Goal: Information Seeking & Learning: Learn about a topic

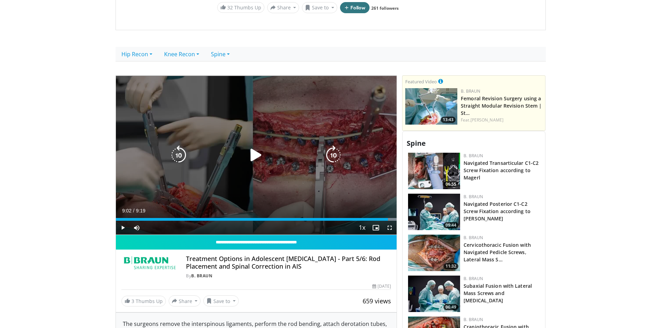
click at [295, 188] on div "10 seconds Tap to unmute" at bounding box center [256, 155] width 281 height 159
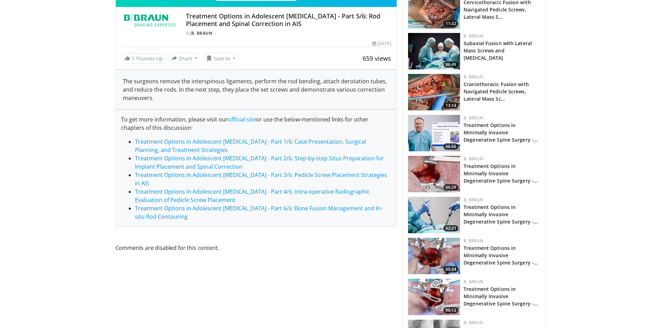
scroll to position [451, 0]
click at [278, 205] on link "Treatment Options in Adolescent Idiopathic Scoliosis - Part 6/6: Bone Fusion Ma…" at bounding box center [258, 212] width 247 height 16
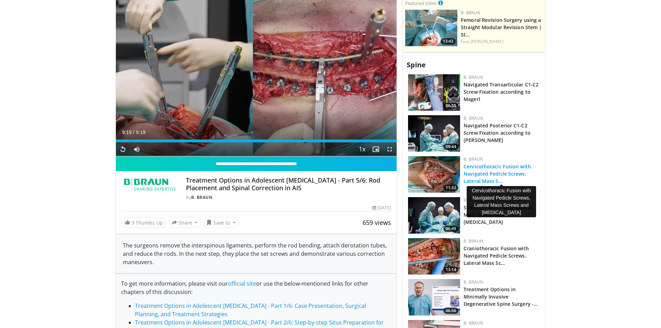
scroll to position [278, 0]
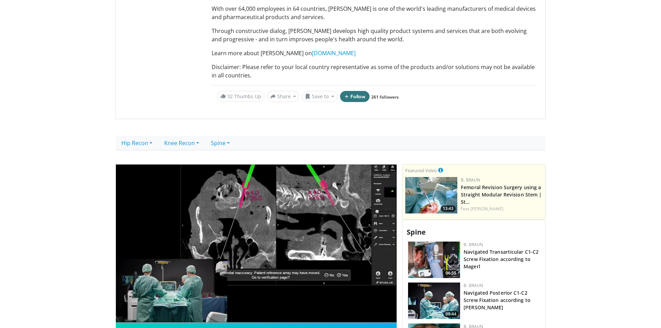
scroll to position [104, 0]
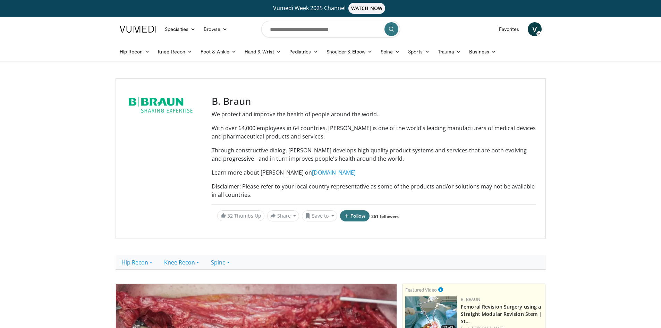
scroll to position [173, 0]
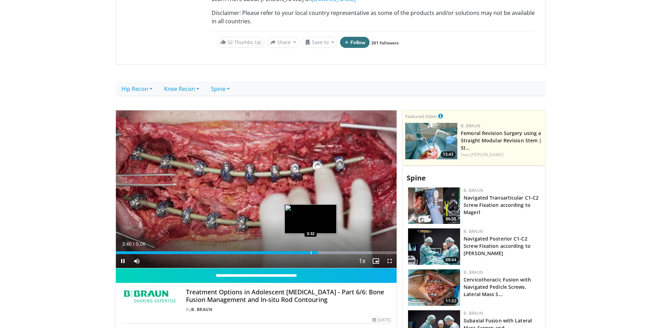
click at [311, 251] on div "Progress Bar" at bounding box center [311, 252] width 1 height 3
click at [306, 251] on div "Loaded : 93.80% 3:27 3:27" at bounding box center [256, 250] width 281 height 7
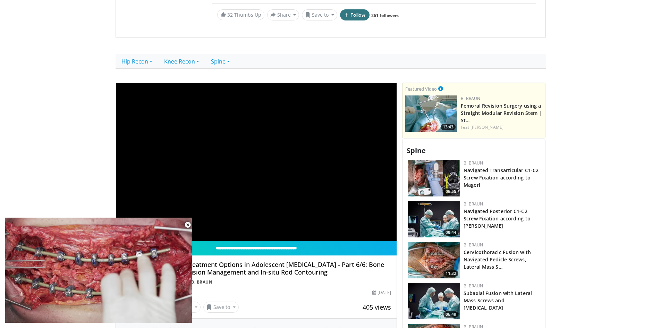
scroll to position [382, 0]
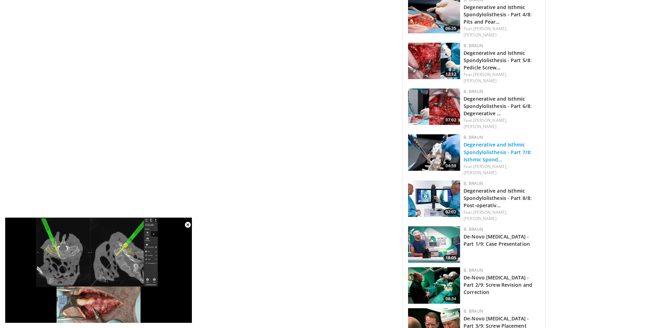
scroll to position [1630, 0]
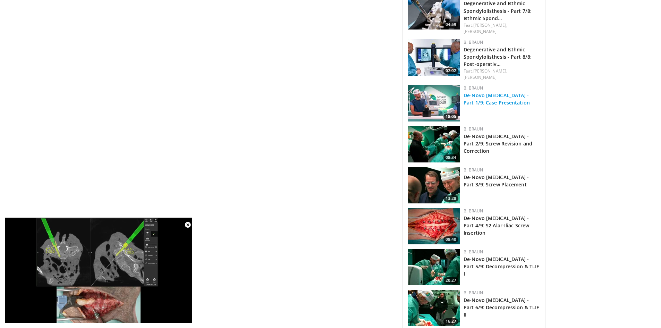
click at [497, 92] on link "De-Novo [MEDICAL_DATA] - Part 1/9: Case Presentation" at bounding box center [496, 99] width 66 height 14
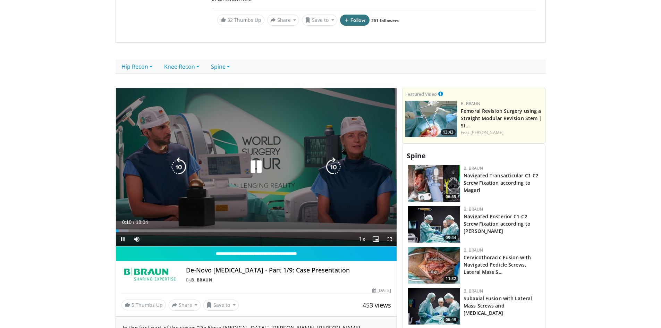
scroll to position [208, 0]
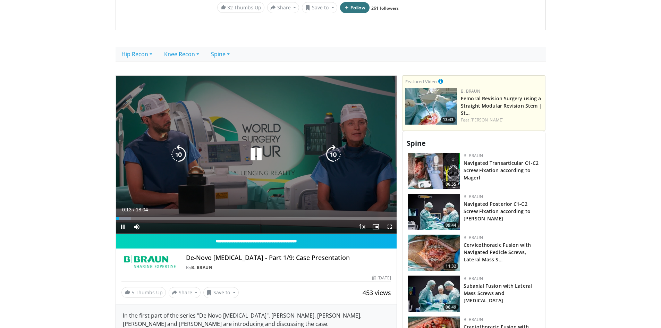
click at [336, 149] on icon "Video Player" at bounding box center [333, 154] width 19 height 19
click at [334, 153] on icon "Video Player" at bounding box center [333, 154] width 19 height 19
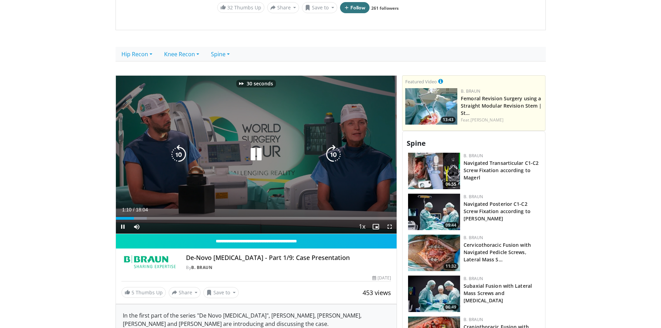
click at [334, 153] on icon "Video Player" at bounding box center [333, 154] width 19 height 19
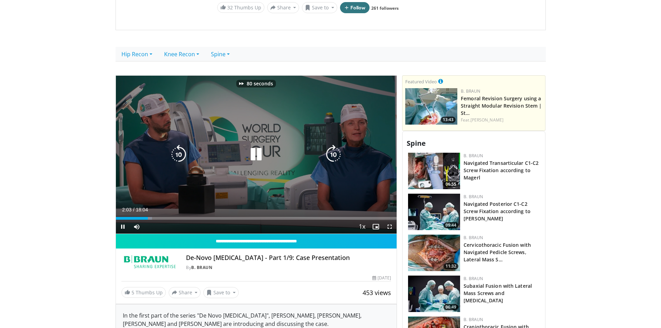
click at [334, 153] on icon "Video Player" at bounding box center [333, 154] width 19 height 19
click at [333, 154] on icon "Video Player" at bounding box center [333, 154] width 19 height 19
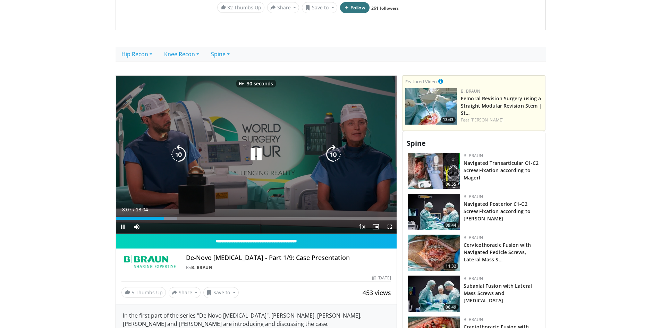
click at [333, 154] on icon "Video Player" at bounding box center [333, 154] width 19 height 19
click at [333, 153] on icon "Video Player" at bounding box center [333, 154] width 19 height 19
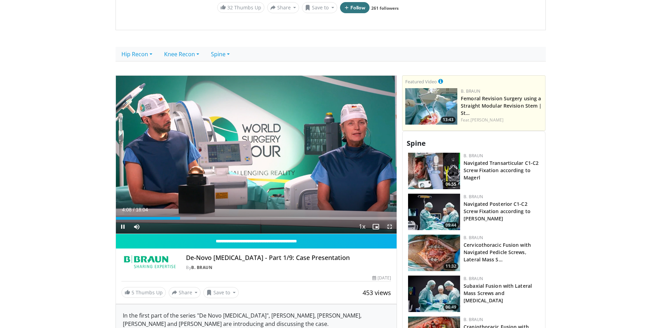
click at [390, 225] on span "Video Player" at bounding box center [390, 227] width 14 height 14
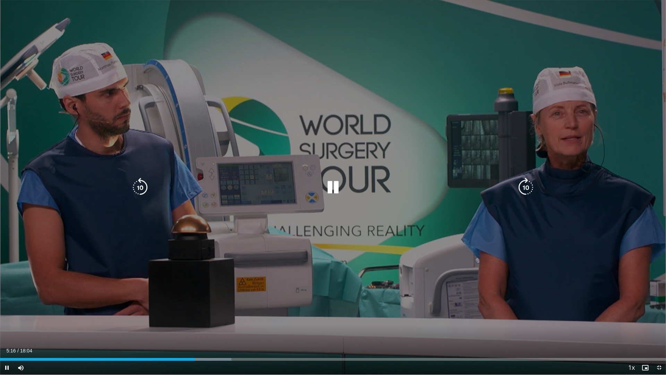
click at [529, 190] on icon "Video Player" at bounding box center [525, 187] width 19 height 19
click at [529, 184] on icon "Video Player" at bounding box center [525, 187] width 19 height 19
click at [529, 182] on icon "Video Player" at bounding box center [525, 187] width 19 height 19
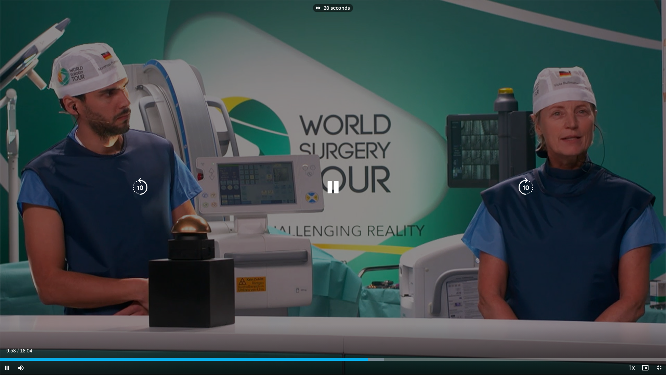
click at [529, 182] on icon "Video Player" at bounding box center [525, 187] width 19 height 19
click at [528, 192] on icon "Video Player" at bounding box center [525, 187] width 19 height 19
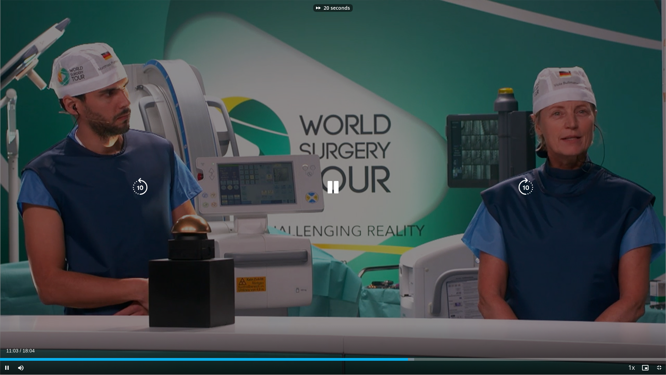
click at [528, 192] on icon "Video Player" at bounding box center [525, 187] width 19 height 19
click at [528, 193] on icon "Video Player" at bounding box center [525, 187] width 19 height 19
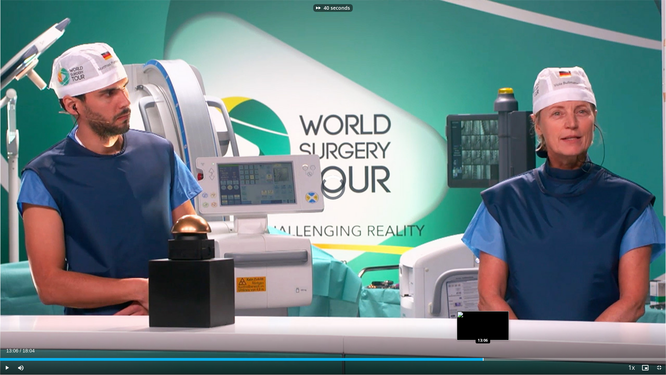
click at [483, 327] on div "Loaded : 0.00% 13:06 13:06" at bounding box center [333, 357] width 666 height 7
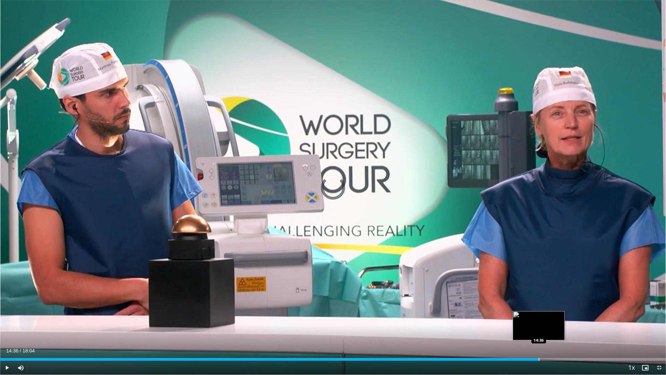
click at [539, 327] on div "Loaded : 72.87% 13:07 14:36" at bounding box center [333, 357] width 666 height 7
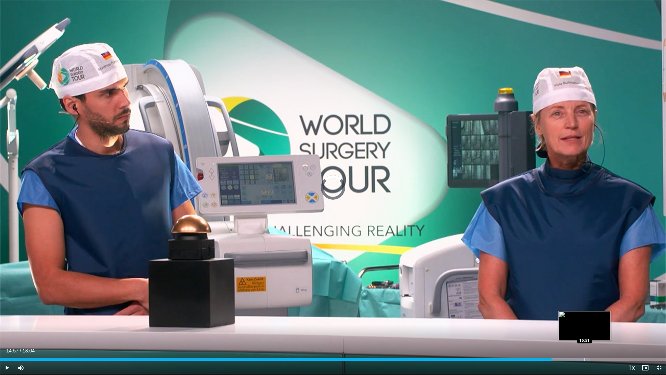
click at [584, 327] on div "Progress Bar" at bounding box center [584, 359] width 1 height 3
click at [604, 327] on div "Progress Bar" at bounding box center [604, 359] width 1 height 3
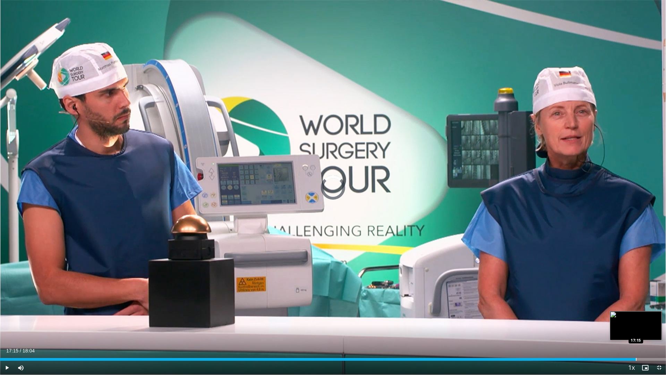
click at [636, 327] on div "Loaded : 0.00% 17:15 17:15" at bounding box center [333, 357] width 666 height 7
click at [659, 327] on span "Video Player" at bounding box center [659, 367] width 14 height 14
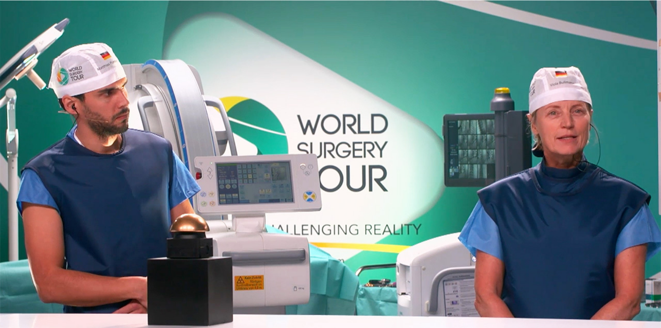
scroll to position [0, 0]
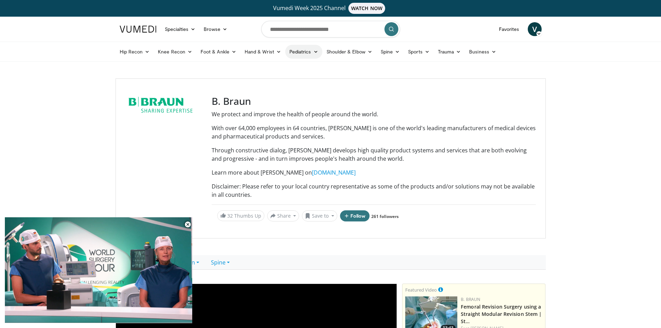
click at [315, 51] on icon at bounding box center [315, 51] width 5 height 5
click at [394, 55] on link "Spine" at bounding box center [389, 52] width 27 height 14
click at [338, 114] on link "Scoliosis" at bounding box center [362, 112] width 83 height 11
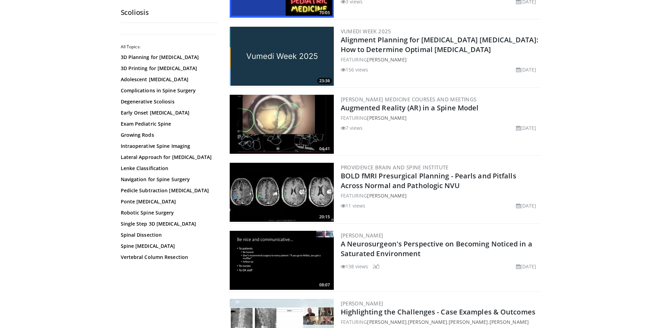
scroll to position [139, 0]
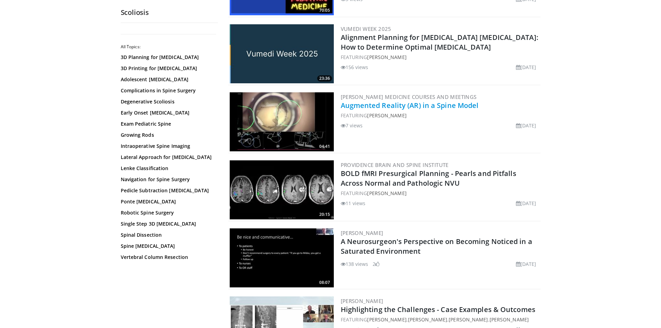
click at [392, 107] on link "Augmented Reality (AR) in a Spine Model" at bounding box center [410, 105] width 138 height 9
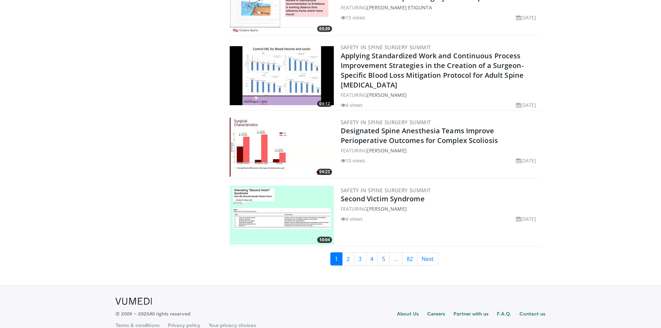
scroll to position [1560, 0]
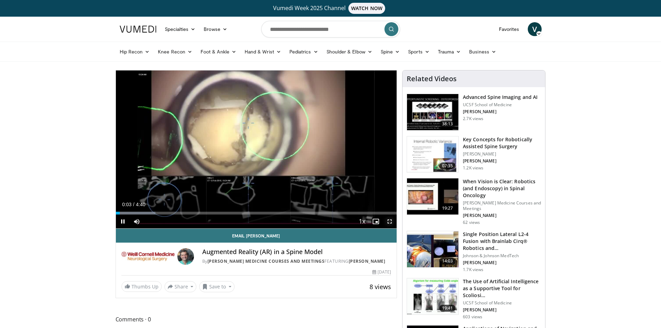
click at [392, 222] on span "Video Player" at bounding box center [390, 221] width 14 height 14
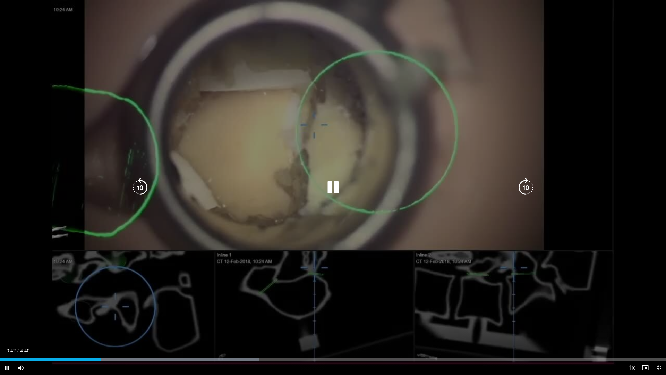
click at [329, 185] on icon "Video Player" at bounding box center [332, 187] width 19 height 19
click at [332, 190] on icon "Video Player" at bounding box center [332, 187] width 19 height 19
click at [352, 175] on div "10 seconds Tap to unmute" at bounding box center [333, 187] width 666 height 374
click at [334, 187] on icon "Video Player" at bounding box center [332, 187] width 19 height 19
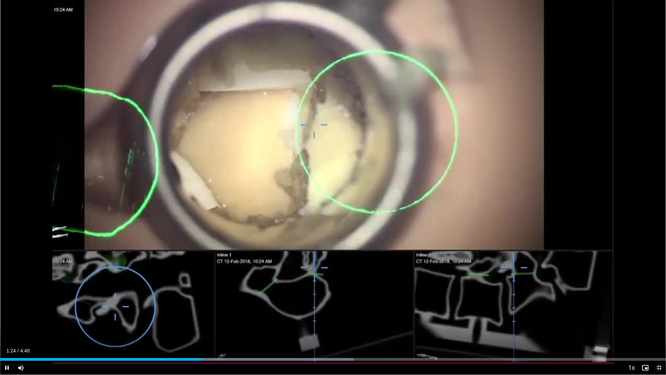
click at [659, 327] on span "Video Player" at bounding box center [659, 367] width 14 height 14
